Goal: Transaction & Acquisition: Purchase product/service

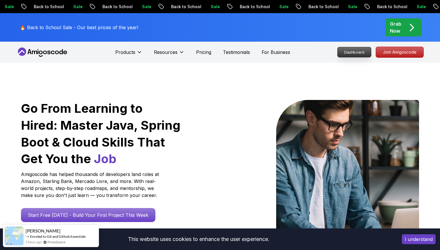
click at [359, 56] on p "Dashboard" at bounding box center [353, 52] width 33 height 10
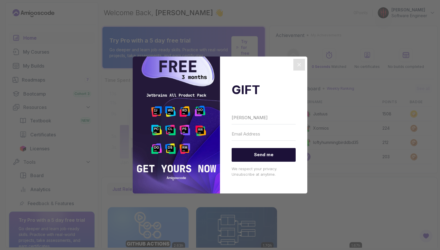
type input "[PERSON_NAME]"
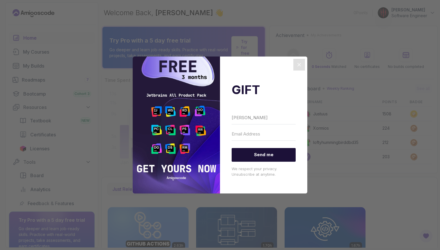
type input "B"
type input "[PERSON_NAME][EMAIL_ADDRESS][DOMAIN_NAME]"
click at [271, 153] on span "Send me" at bounding box center [264, 155] width 64 height 14
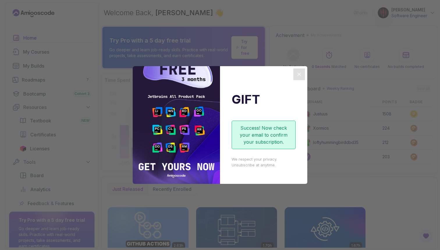
click at [301, 74] on icon "Close" at bounding box center [298, 74] width 7 height 7
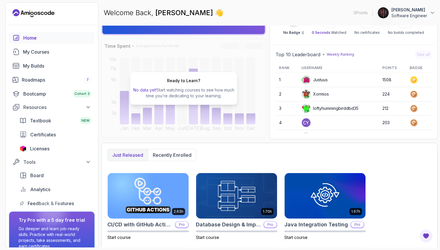
scroll to position [29, 0]
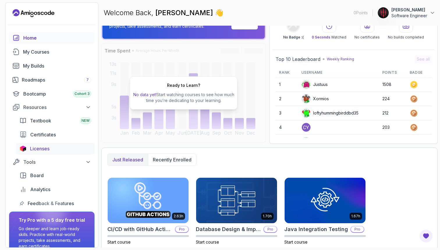
click at [29, 151] on link "Licenses" at bounding box center [55, 149] width 79 height 12
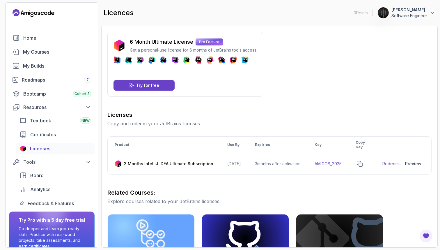
click at [171, 43] on p "6 Month Ultimate License" at bounding box center [161, 42] width 63 height 8
click at [228, 92] on div "6 Month Ultimate License Pro Feature Get a personal-use license for 6 months of…" at bounding box center [185, 64] width 156 height 65
click at [143, 90] on div "Try for free" at bounding box center [143, 85] width 61 height 10
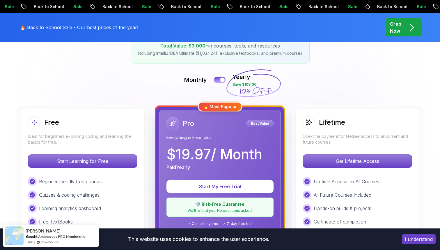
scroll to position [106, 0]
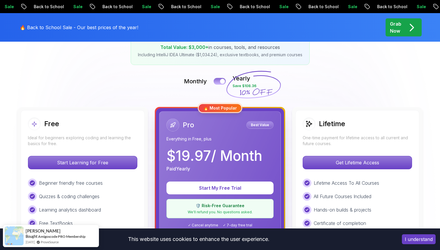
click at [221, 81] on div at bounding box center [222, 81] width 5 height 5
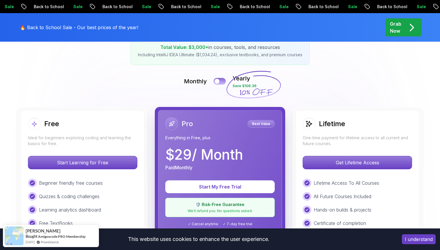
click at [221, 81] on button at bounding box center [219, 81] width 12 height 7
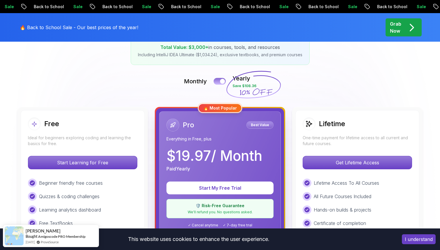
click at [221, 81] on div at bounding box center [222, 81] width 5 height 5
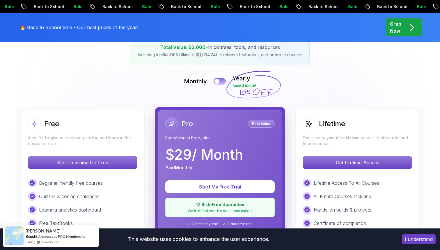
click at [221, 81] on button at bounding box center [219, 81] width 12 height 7
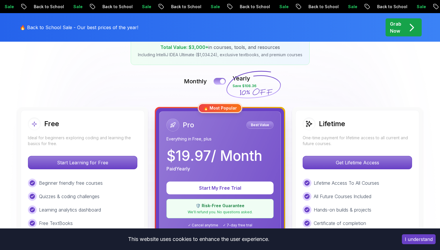
click at [221, 81] on div at bounding box center [222, 81] width 5 height 5
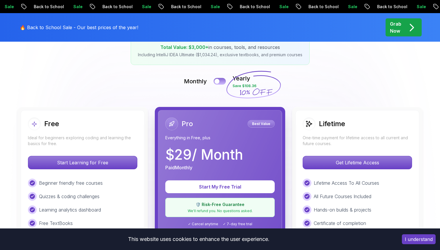
click at [221, 81] on button at bounding box center [219, 81] width 12 height 7
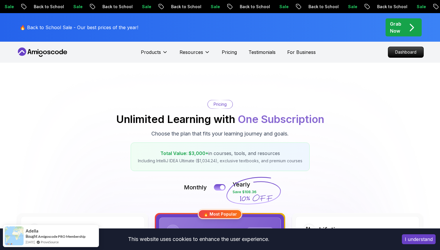
scroll to position [0, 0]
click at [400, 24] on p "Grab Now" at bounding box center [395, 27] width 11 height 14
click at [394, 26] on p "Grab Now" at bounding box center [395, 27] width 11 height 14
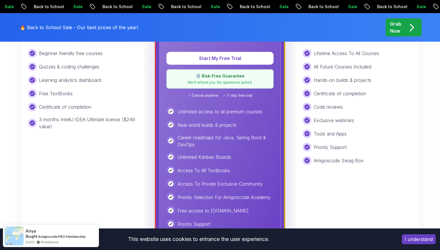
scroll to position [235, 0]
